Goal: Information Seeking & Learning: Learn about a topic

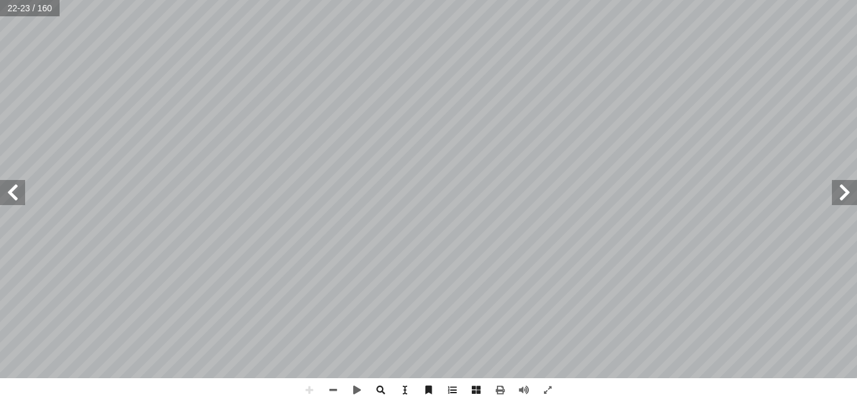
click at [13, 192] on span at bounding box center [12, 192] width 25 height 25
click at [16, 200] on span at bounding box center [12, 192] width 25 height 25
click at [852, 189] on span at bounding box center [843, 192] width 25 height 25
click at [23, 201] on span at bounding box center [12, 192] width 25 height 25
